Goal: Find specific page/section: Find specific page/section

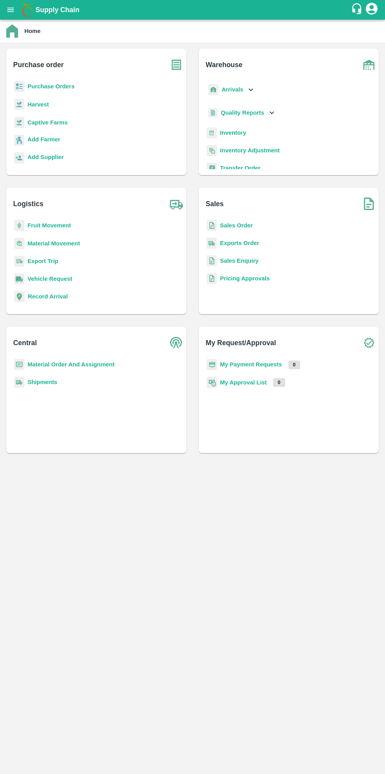
click at [54, 84] on b "Purchase Orders" at bounding box center [50, 86] width 47 height 6
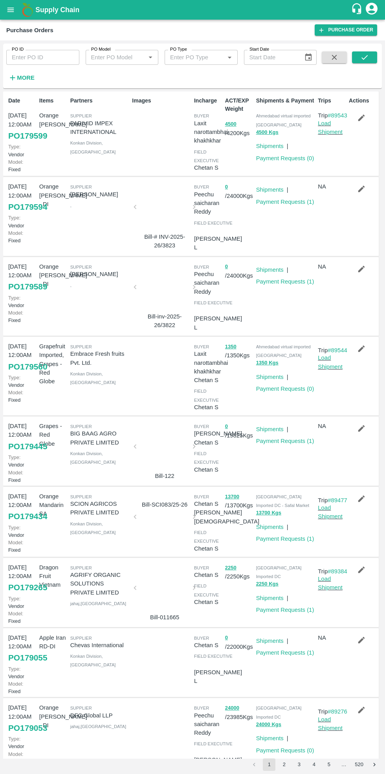
click at [286, 542] on link "Payment Requests ( 1 )" at bounding box center [285, 538] width 58 height 6
click at [147, 133] on div "Images" at bounding box center [160, 133] width 62 height 80
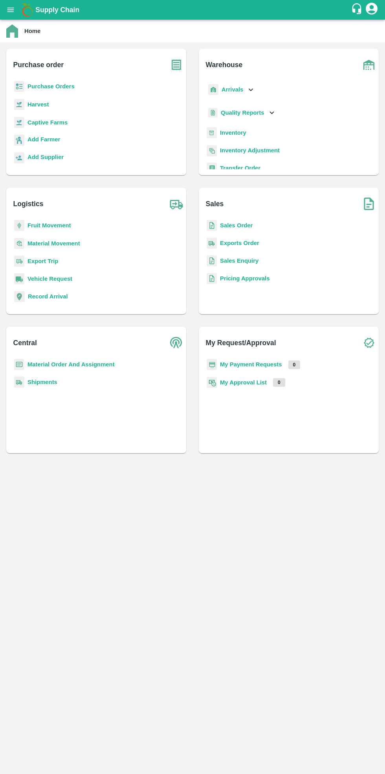
click at [38, 84] on b "Purchase Orders" at bounding box center [50, 86] width 47 height 6
click at [53, 89] on b "Purchase Orders" at bounding box center [50, 86] width 47 height 6
click at [66, 89] on b "Purchase Orders" at bounding box center [50, 86] width 47 height 6
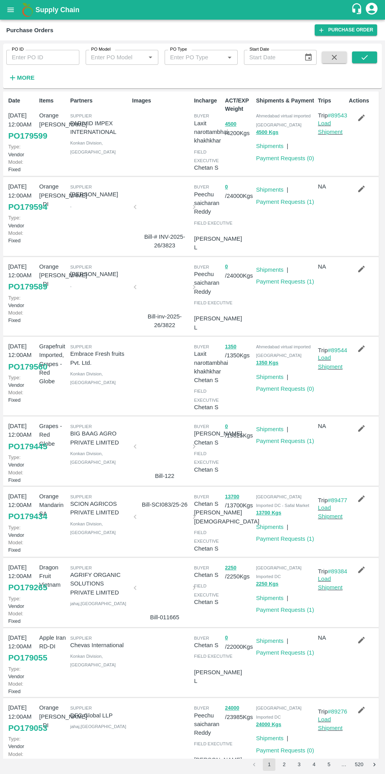
click at [47, 55] on input "PO ID" at bounding box center [42, 57] width 73 height 15
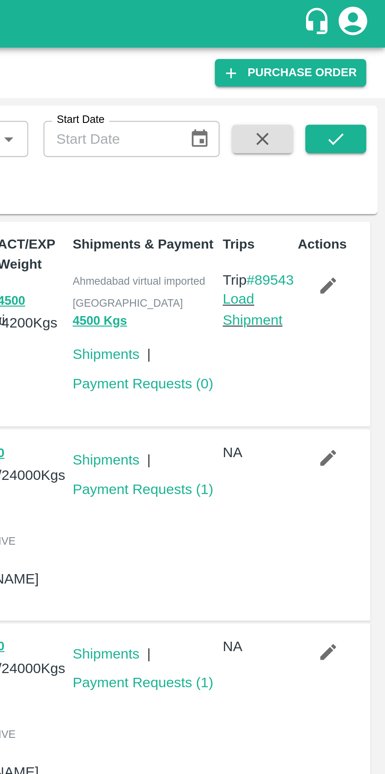
type input "178648"
click at [363, 57] on icon "submit" at bounding box center [364, 57] width 9 height 9
